Goal: Transaction & Acquisition: Purchase product/service

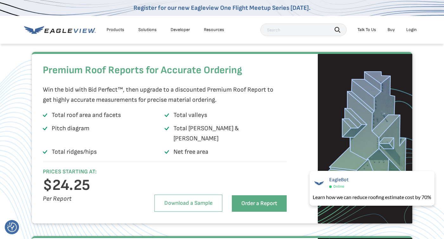
scroll to position [875, 0]
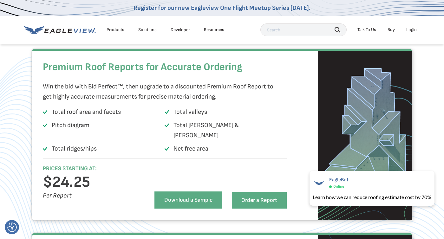
click at [201, 205] on link "Download a Sample" at bounding box center [188, 199] width 68 height 17
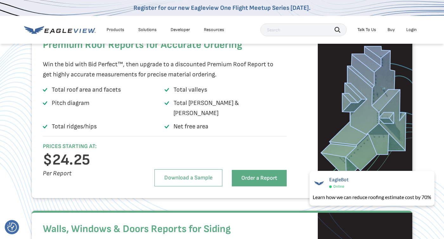
scroll to position [897, 0]
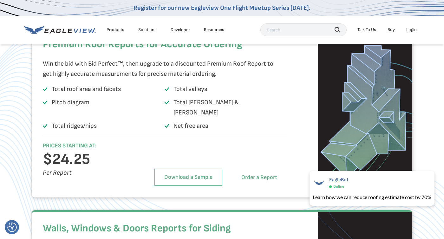
click at [257, 182] on link "Order a Report" at bounding box center [259, 177] width 55 height 16
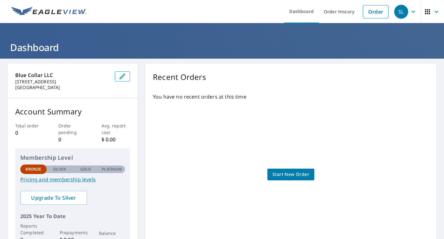
click at [287, 173] on span "Start New Order" at bounding box center [290, 174] width 37 height 8
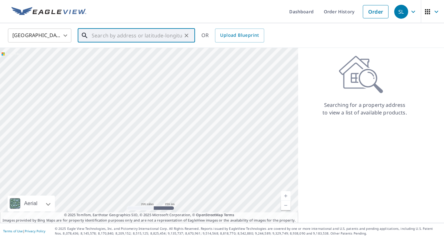
click at [117, 35] on input "text" at bounding box center [137, 36] width 90 height 18
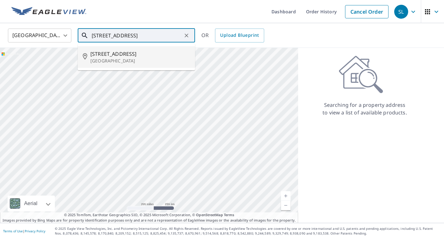
click at [110, 55] on span "719 Park Ave" at bounding box center [139, 54] width 99 height 8
type input "719 Park Ave Rockford, IL 61101"
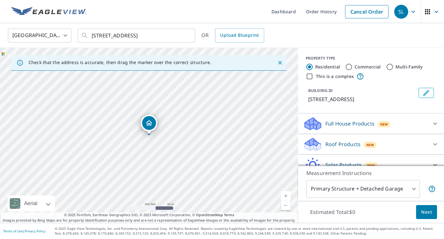
click at [287, 194] on link "Current Level 17, Zoom In" at bounding box center [286, 196] width 10 height 10
click at [287, 194] on link "Current Level 18, Zoom In" at bounding box center [286, 196] width 10 height 10
click at [287, 194] on link "Current Level 19, Zoom In" at bounding box center [286, 196] width 10 height 10
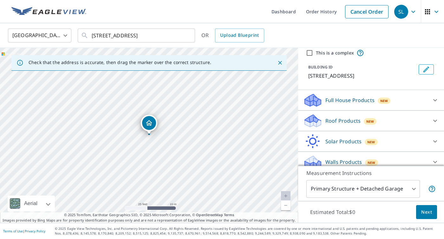
scroll to position [30, 0]
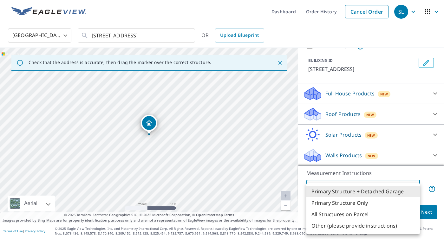
click at [413, 191] on body "SL SL Dashboard Order History Cancel Order SL United States US ​ 719 Park Ave R…" at bounding box center [222, 119] width 444 height 239
click at [363, 204] on li "Primary Structure Only" at bounding box center [362, 202] width 113 height 11
type input "2"
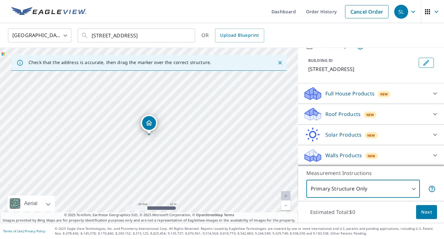
click at [433, 111] on icon at bounding box center [435, 114] width 8 height 8
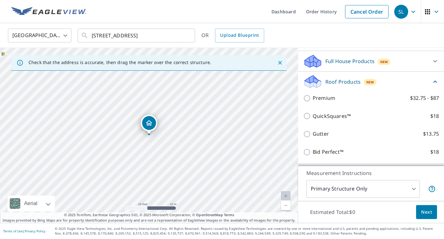
scroll to position [64, 0]
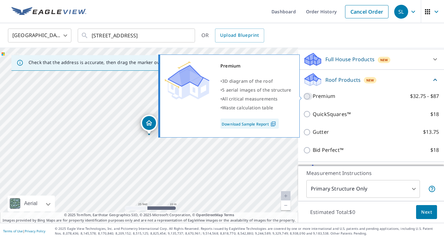
click at [305, 94] on input "Premium $32.75 - $87" at bounding box center [308, 97] width 10 height 8
checkbox input "true"
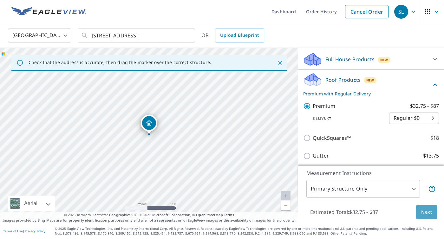
click at [428, 215] on span "Next" at bounding box center [426, 212] width 11 height 8
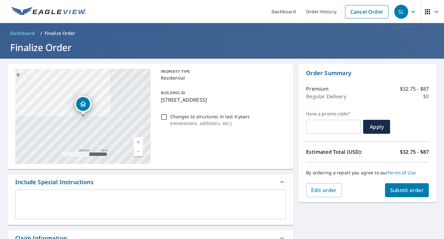
click at [163, 116] on input "Changes to structures in last 4 years ( renovations, additions, etc. )" at bounding box center [164, 117] width 8 height 8
checkbox input "true"
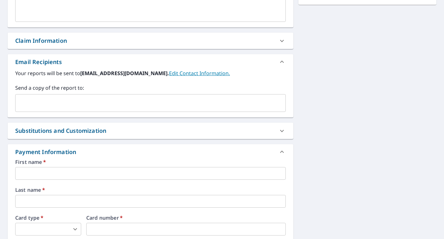
scroll to position [198, 0]
